Goal: Task Accomplishment & Management: Manage account settings

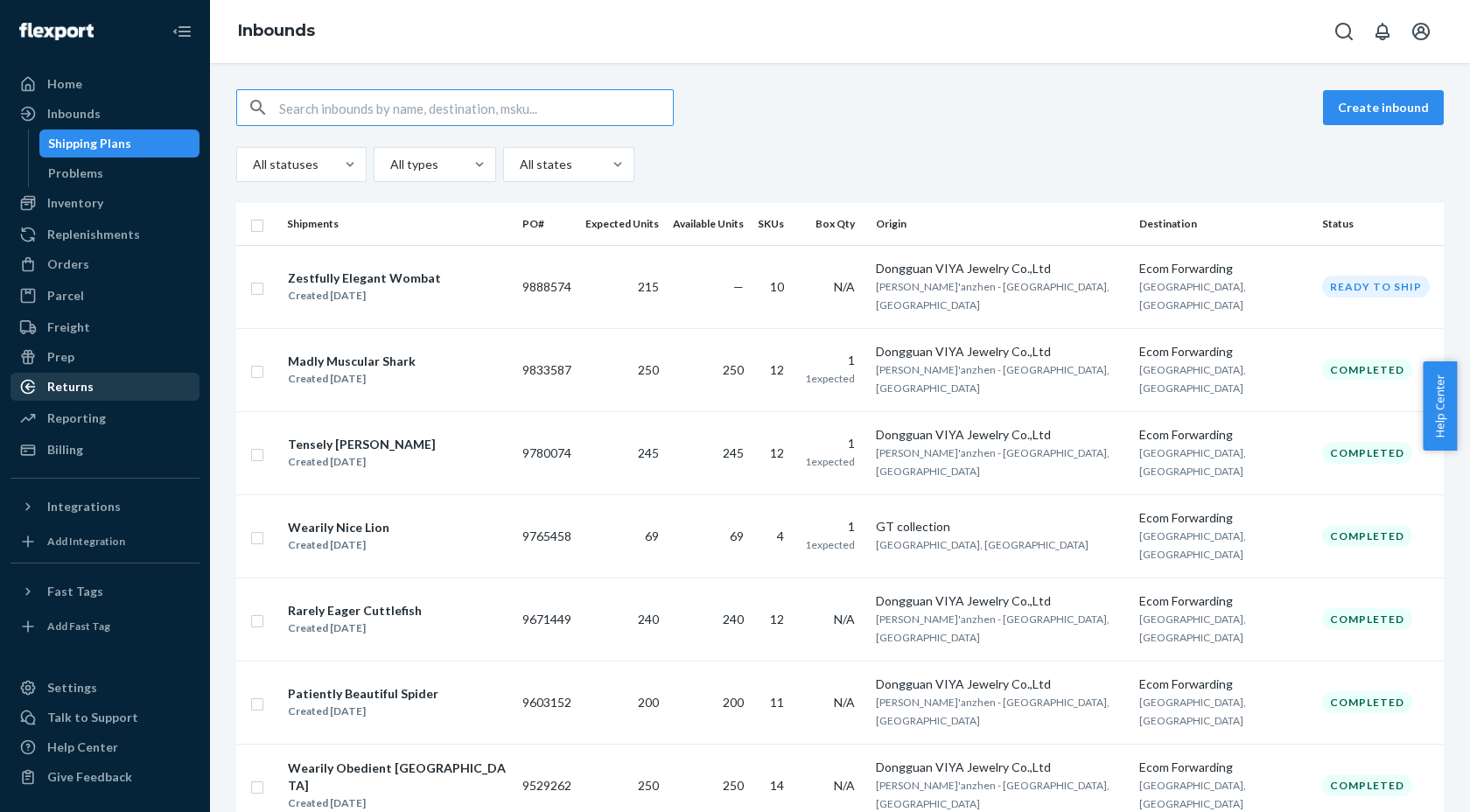
click at [73, 393] on div "Returns" at bounding box center [70, 386] width 46 height 17
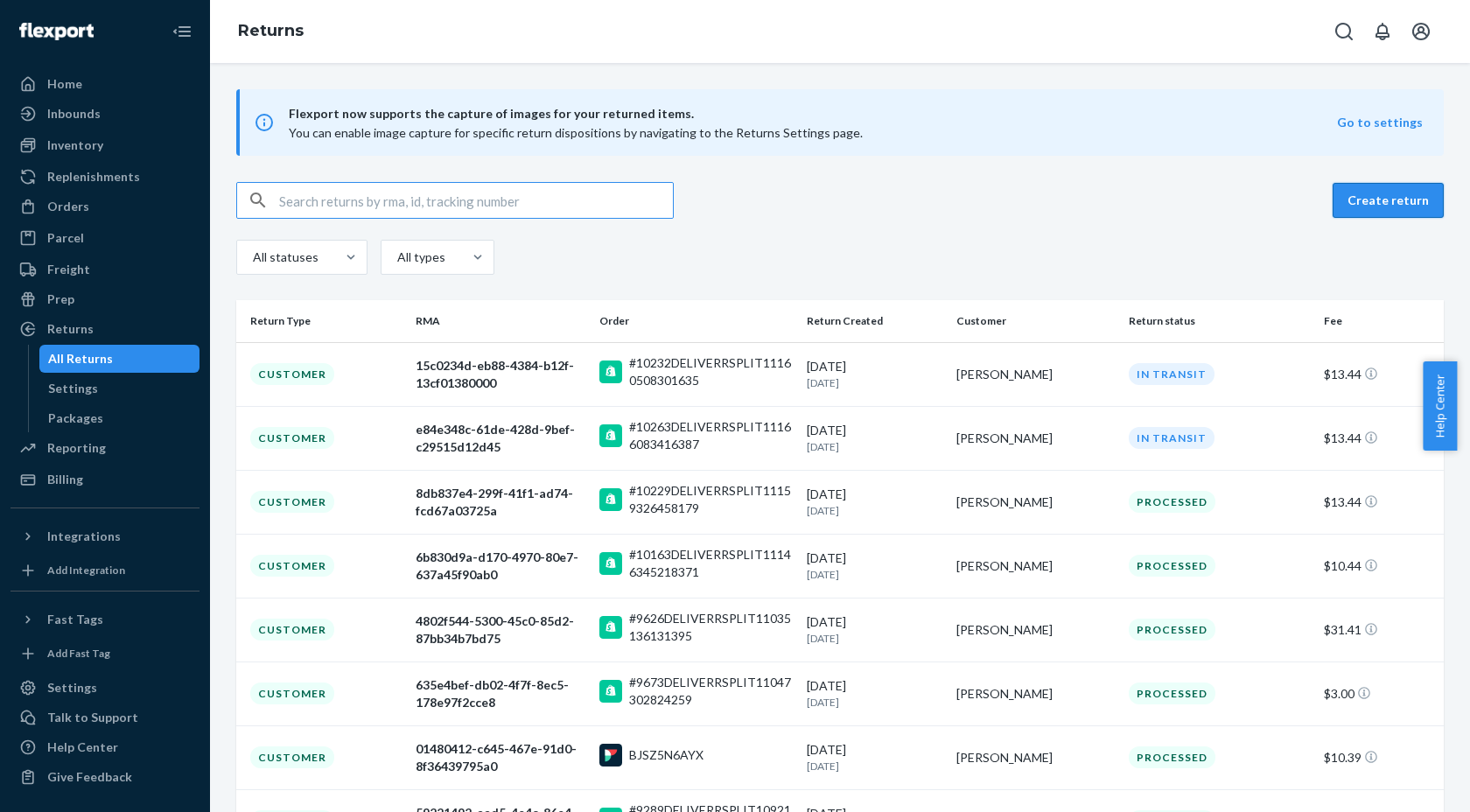
click at [1362, 201] on button "Create return" at bounding box center [1388, 200] width 111 height 35
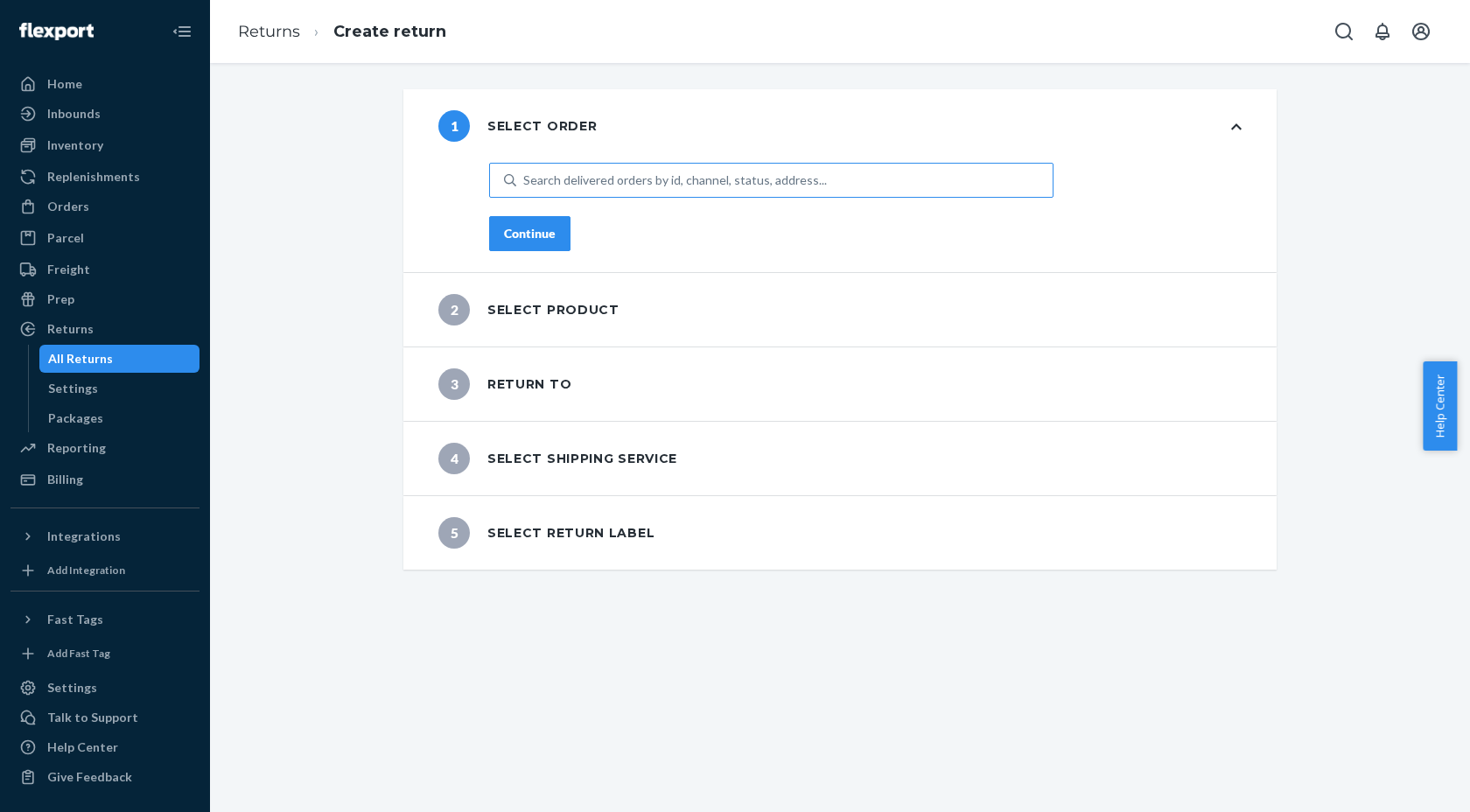
click at [584, 177] on div "Search delivered orders by id, channel, status, address..." at bounding box center [675, 180] width 304 height 17
click at [525, 177] on input "Search delivered orders by id, channel, status, address..." at bounding box center [524, 180] width 2 height 17
paste input "10138"
type input "10138"
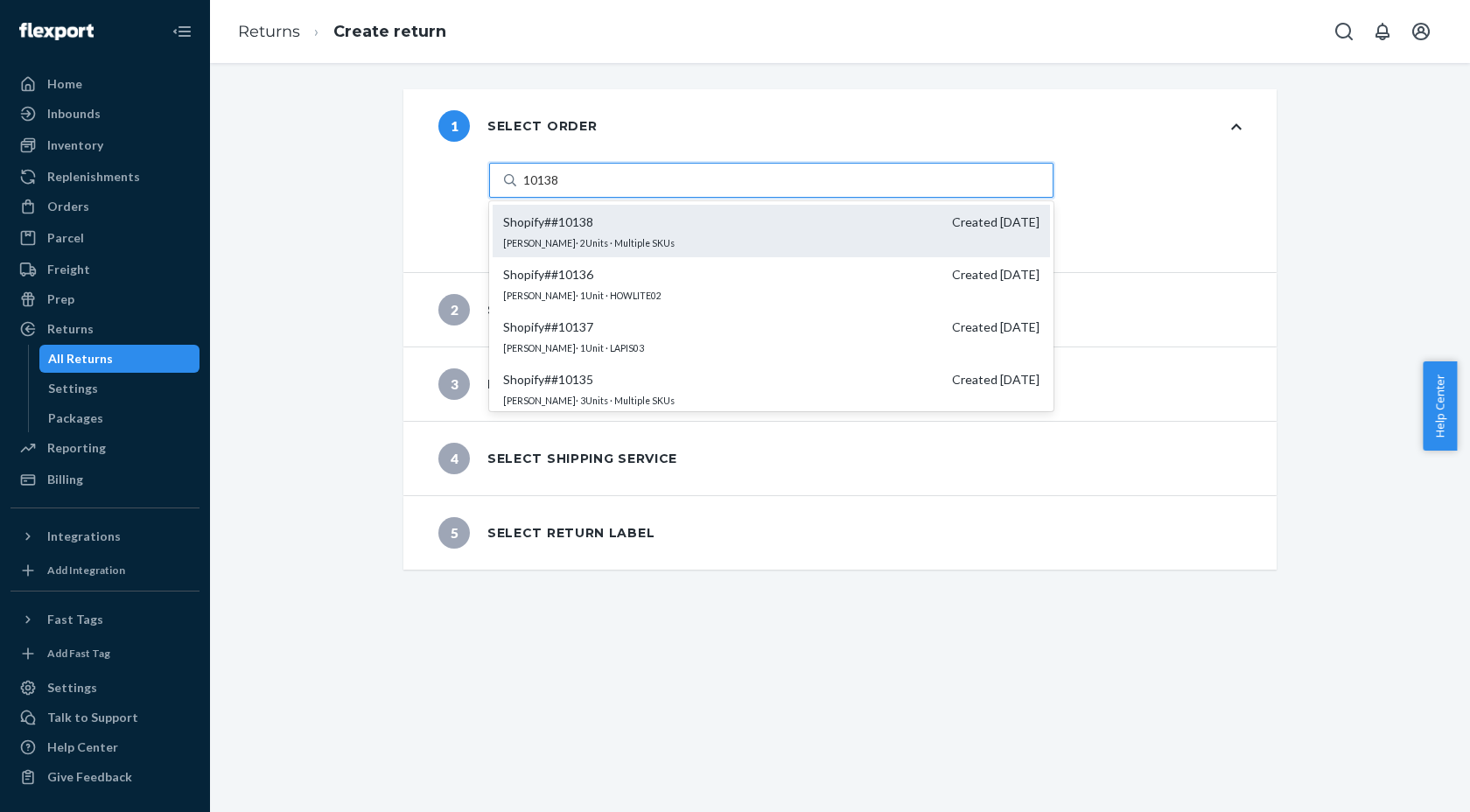
click at [578, 220] on span "Shopify # #10138" at bounding box center [548, 221] width 90 height 17
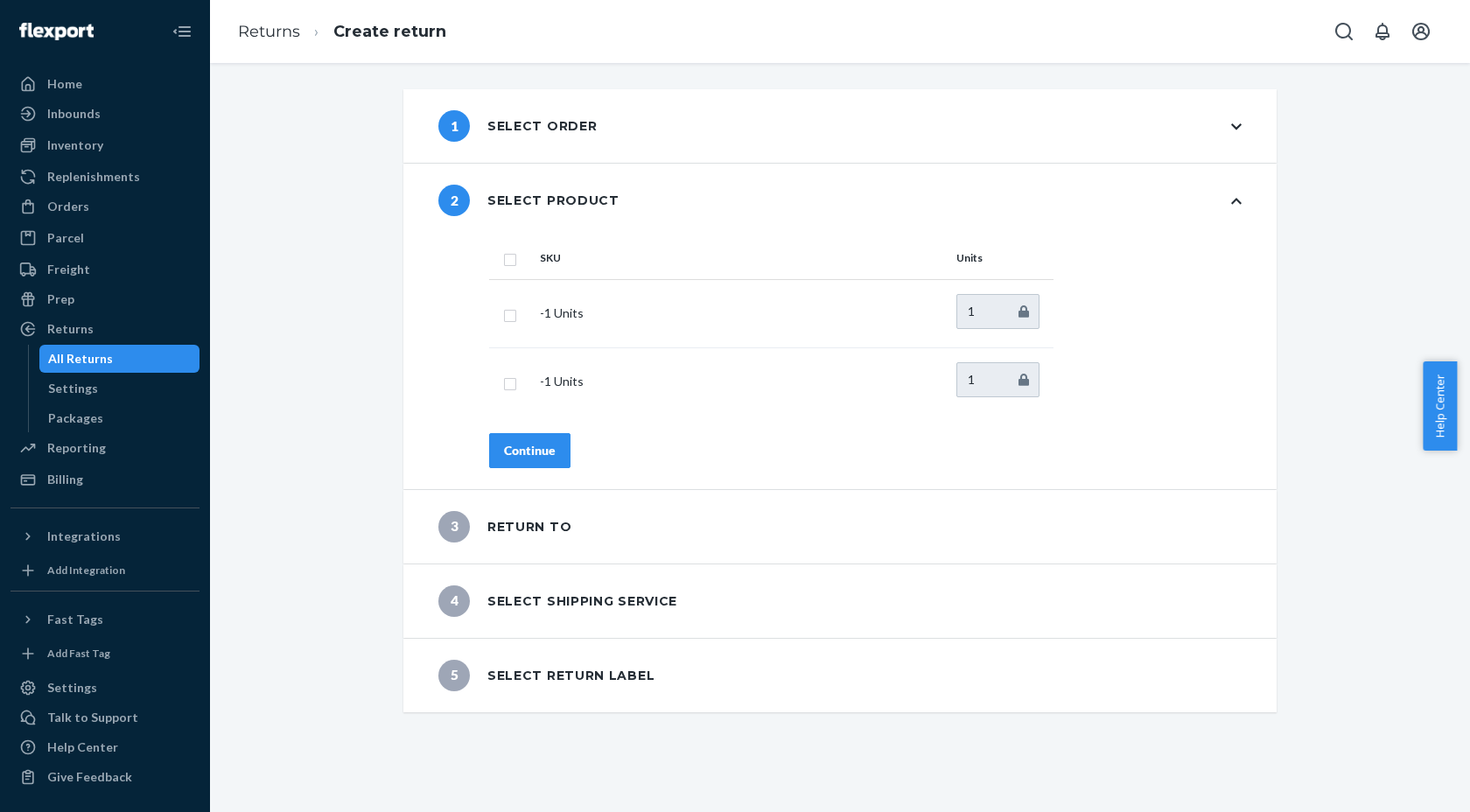
click at [503, 259] on input "checkbox" at bounding box center [510, 257] width 14 height 18
checkbox input "true"
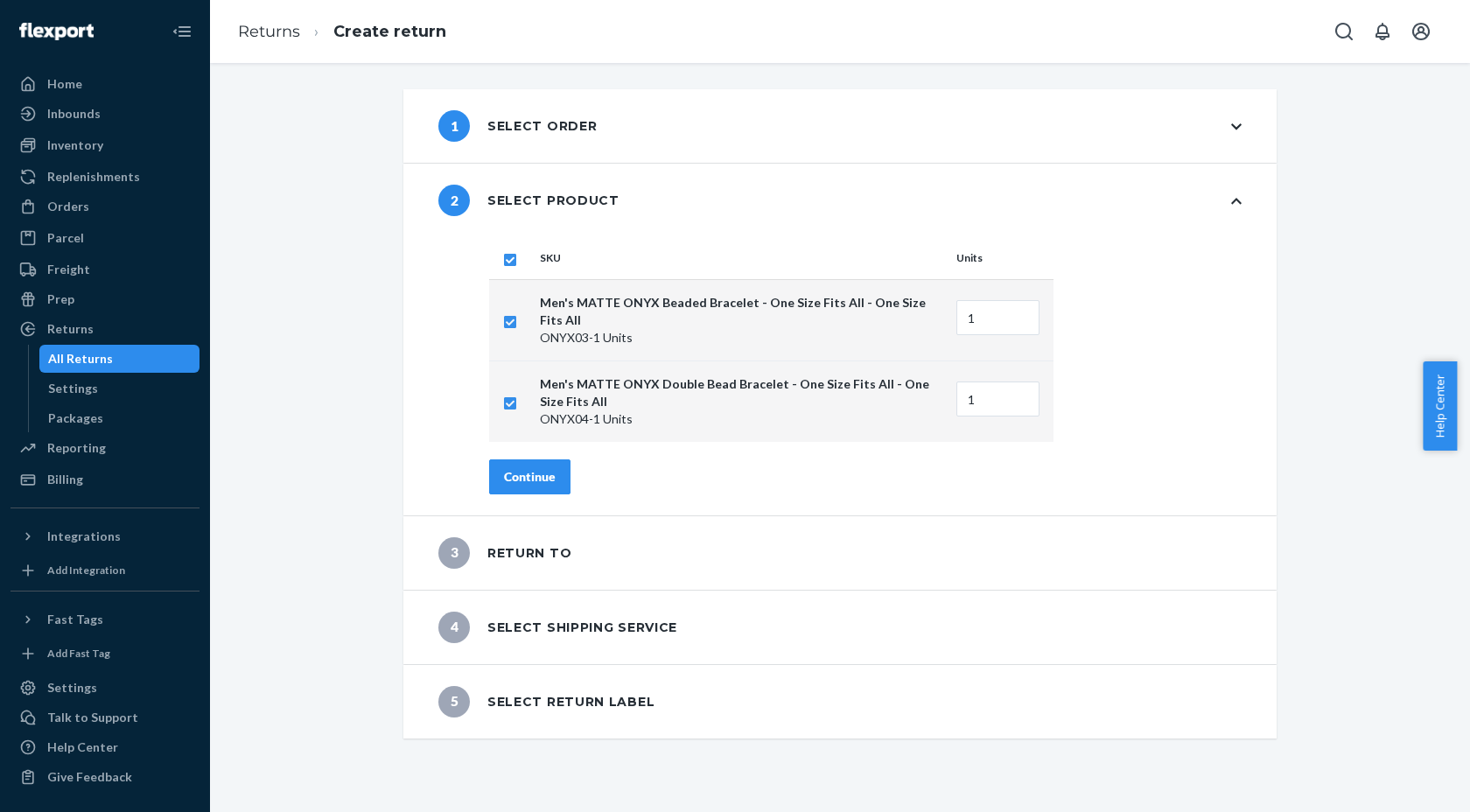
click at [510, 472] on button "Continue" at bounding box center [529, 476] width 81 height 35
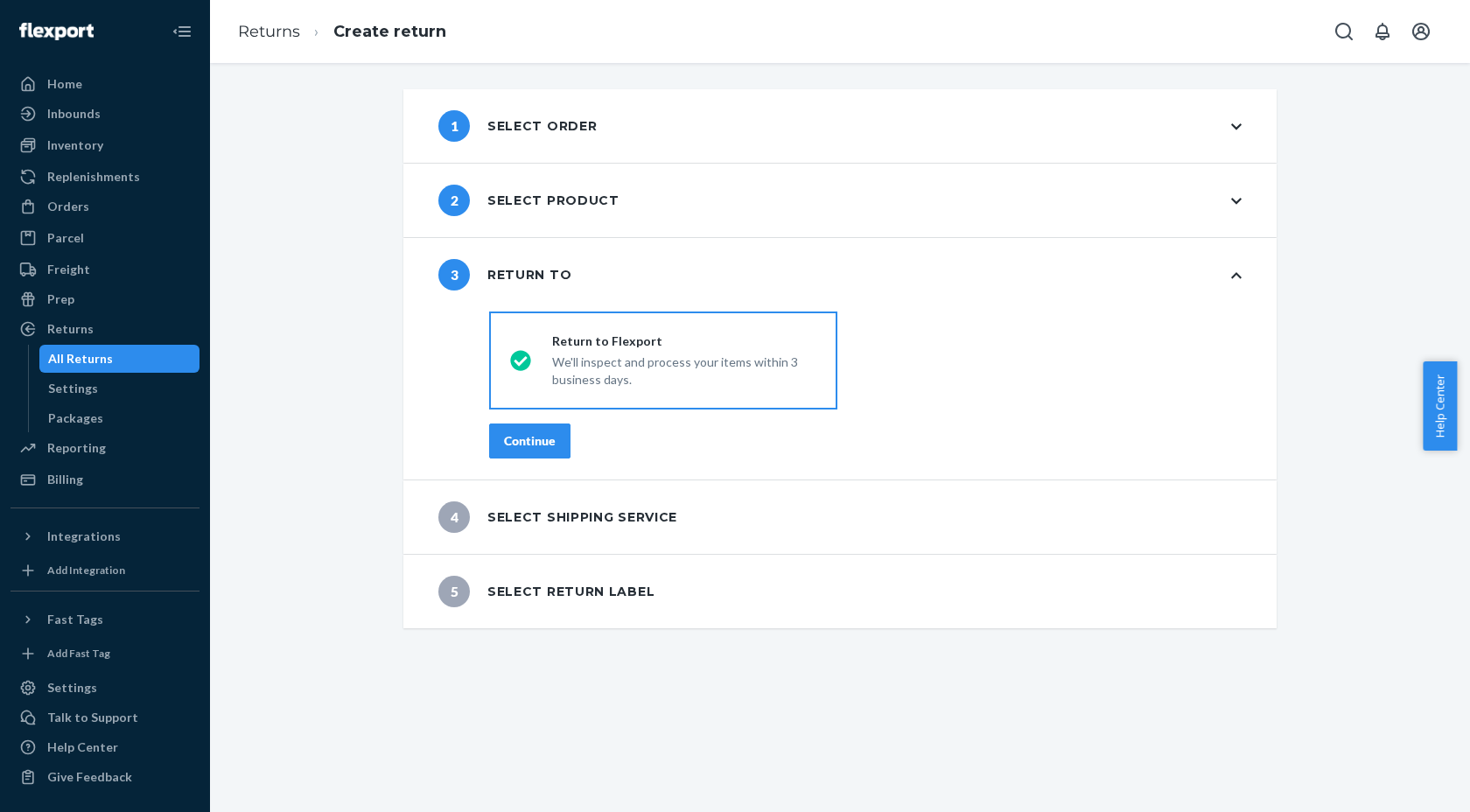
click at [524, 441] on div "Continue" at bounding box center [529, 440] width 51 height 17
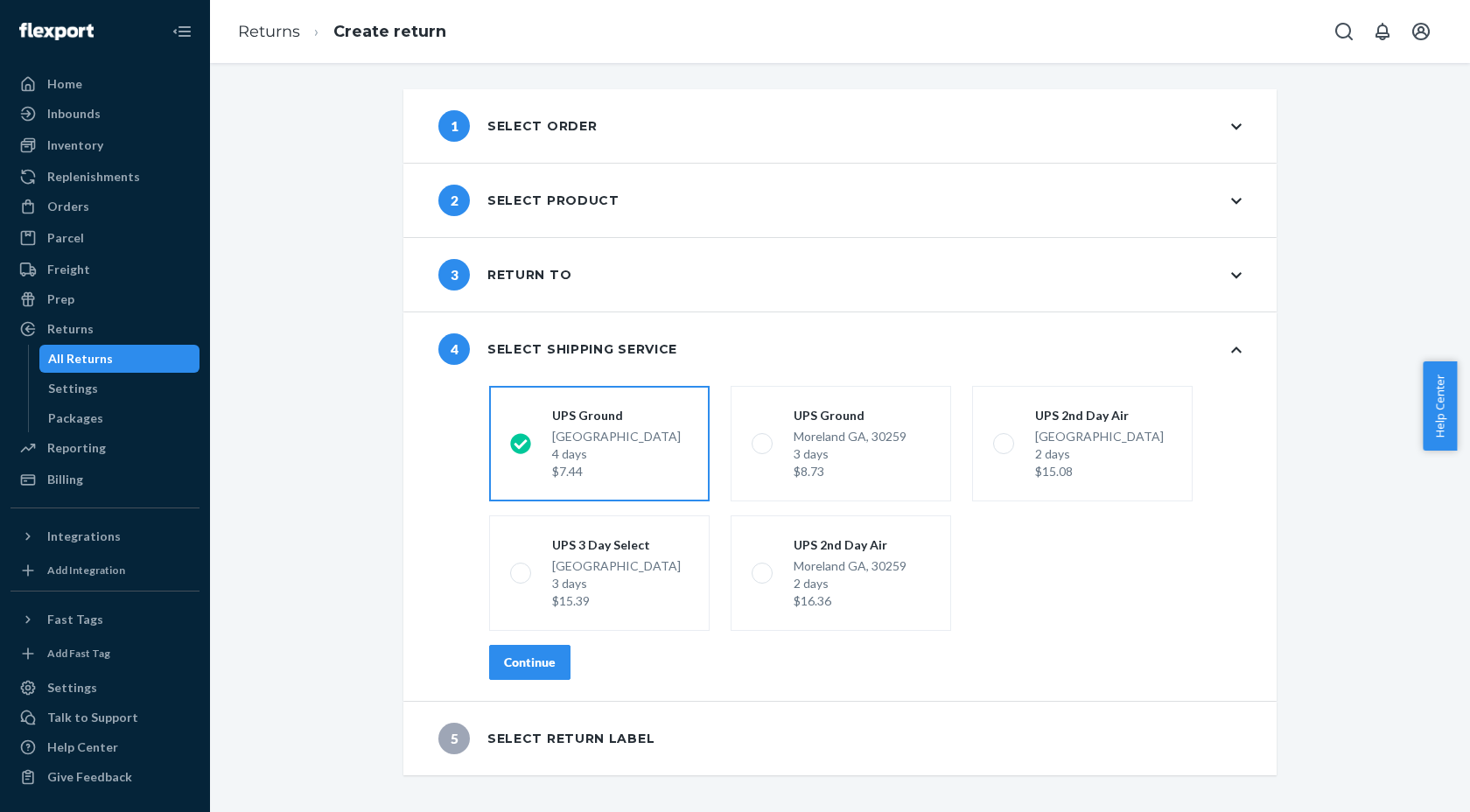
click at [504, 661] on div "Continue" at bounding box center [529, 661] width 51 height 17
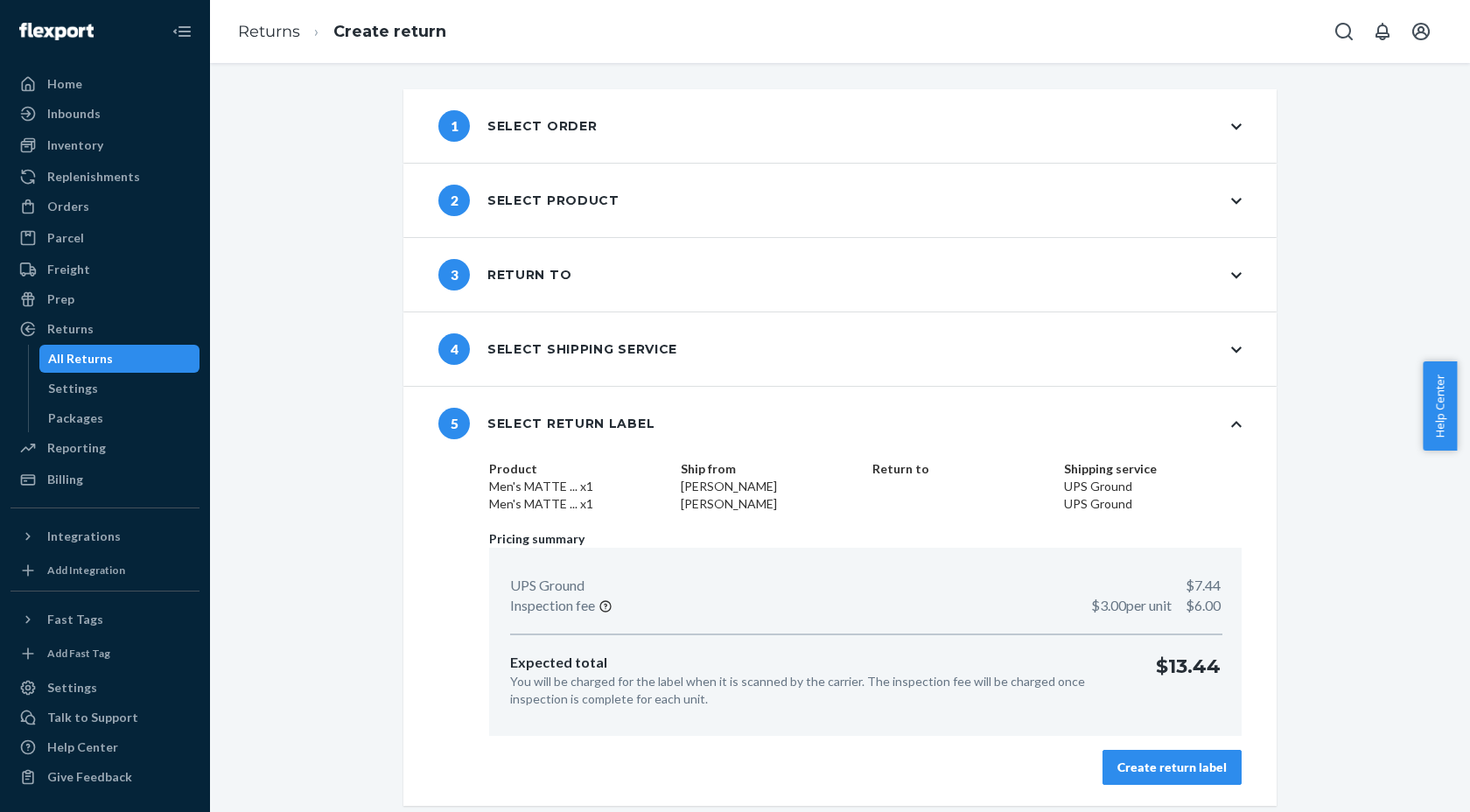
click at [1168, 771] on div "Create return label" at bounding box center [1172, 767] width 109 height 17
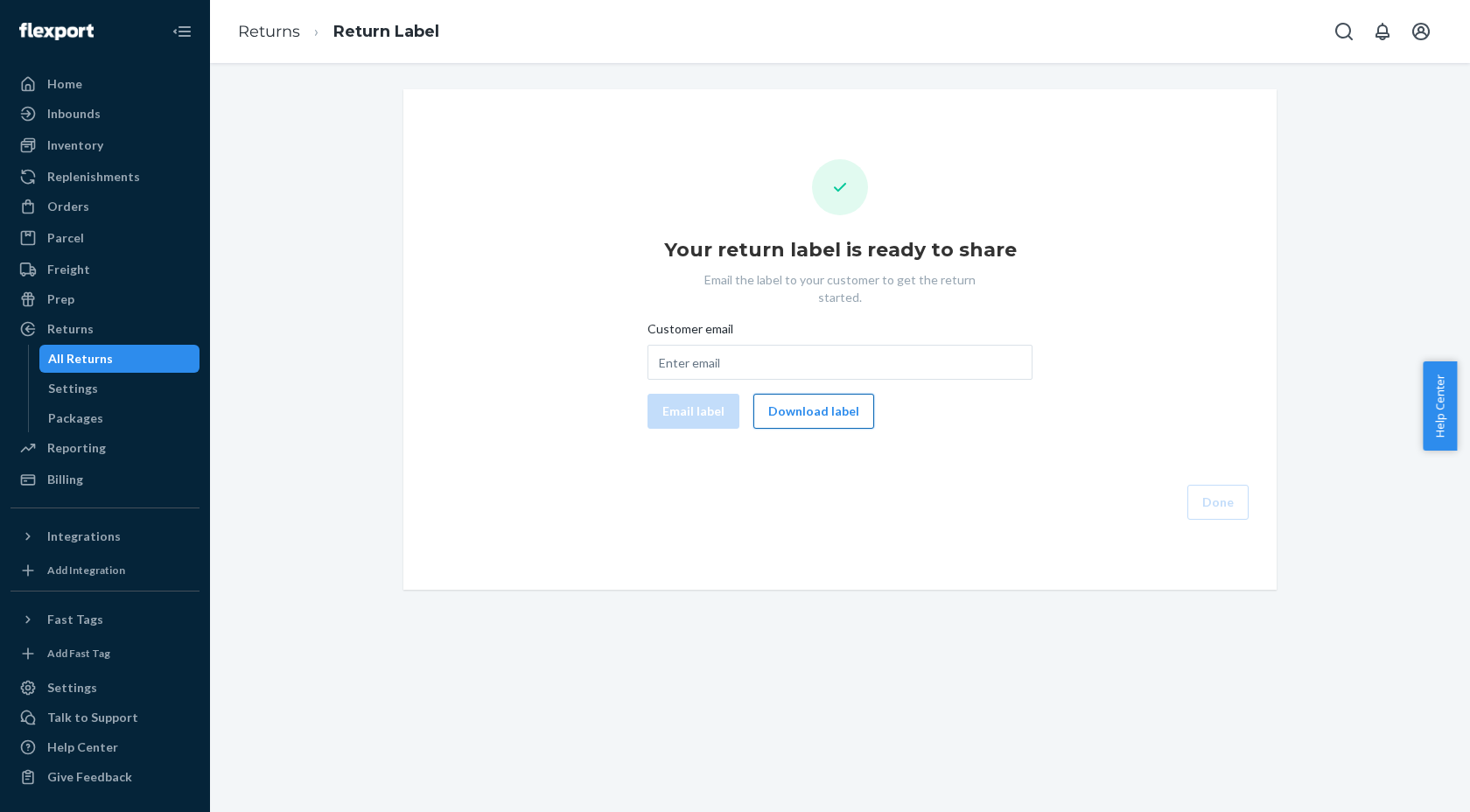
click at [795, 397] on button "Download label" at bounding box center [814, 411] width 121 height 35
